Goal: Task Accomplishment & Management: Complete application form

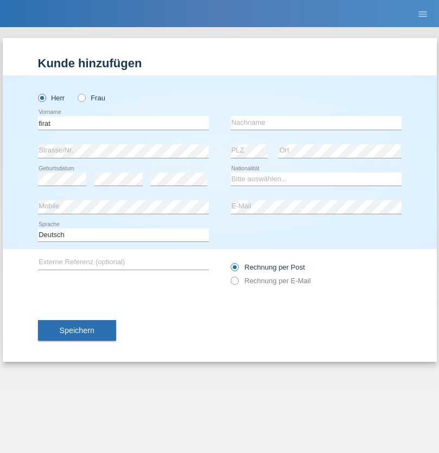
type input "firat"
click at [316, 123] on input "text" at bounding box center [316, 123] width 171 height 14
type input "kara"
select select "CH"
radio input "true"
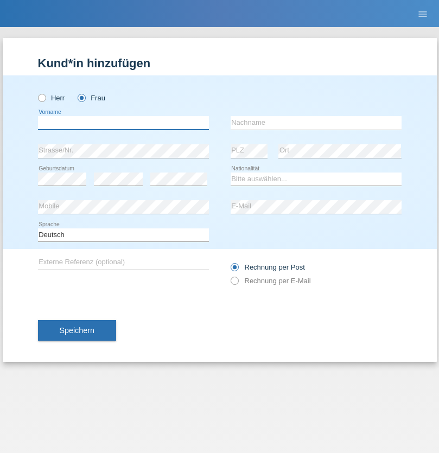
click at [123, 123] on input "text" at bounding box center [123, 123] width 171 height 14
type input "Nuria"
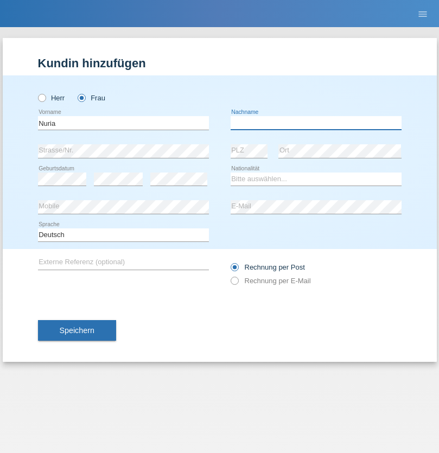
click at [316, 123] on input "text" at bounding box center [316, 123] width 171 height 14
type input "D'Antino"
select select "CH"
